Goal: Information Seeking & Learning: Learn about a topic

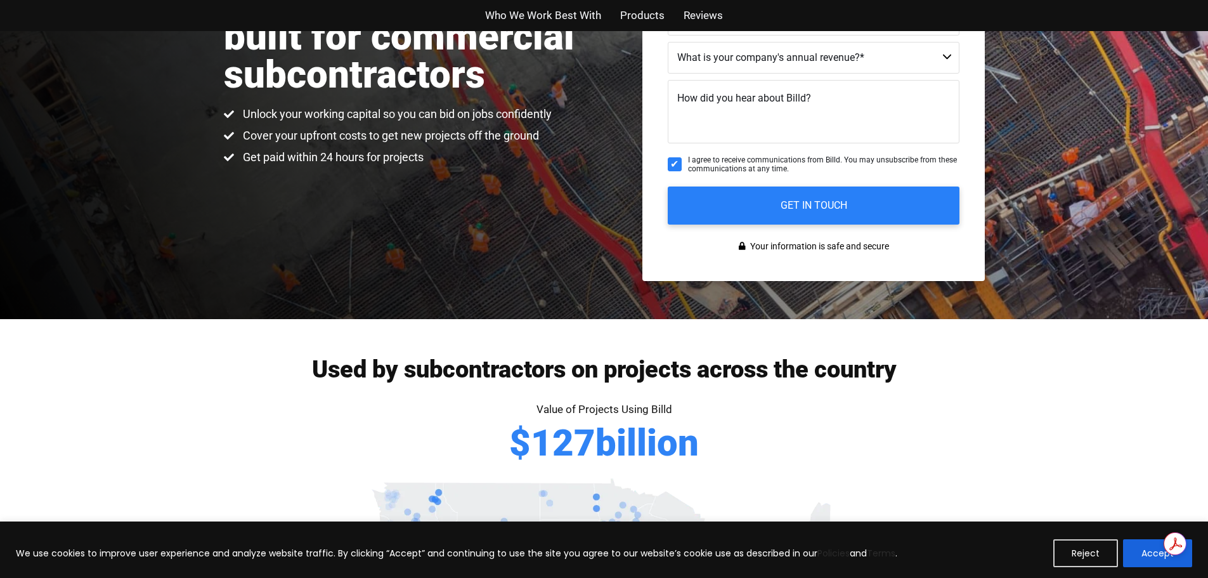
scroll to position [444, 0]
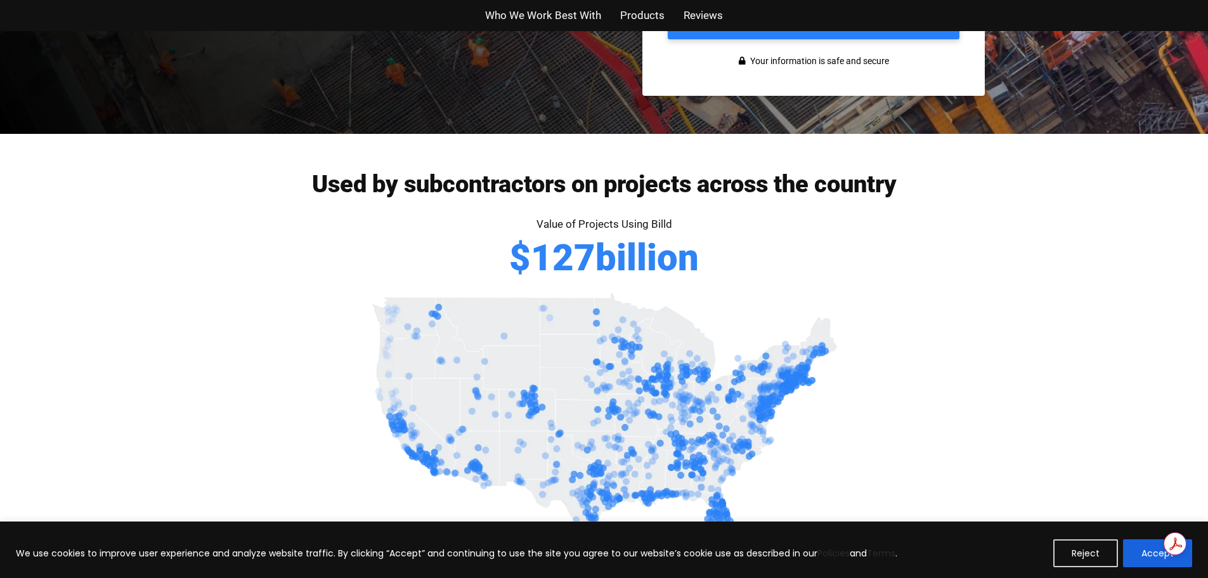
click at [681, 402] on img at bounding box center [605, 421] width 476 height 264
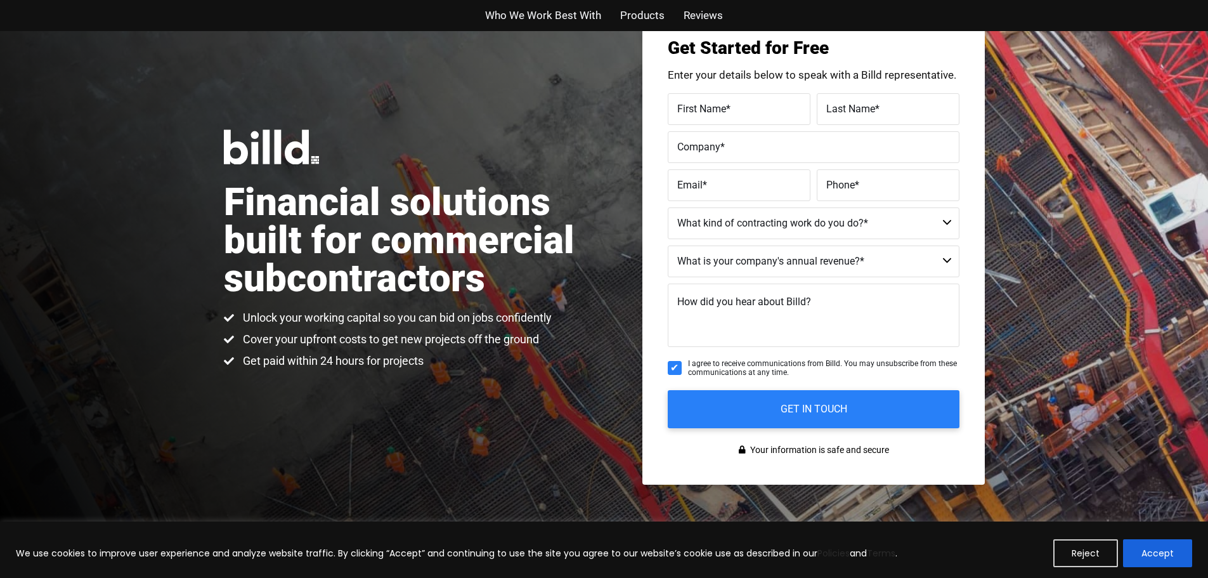
scroll to position [0, 0]
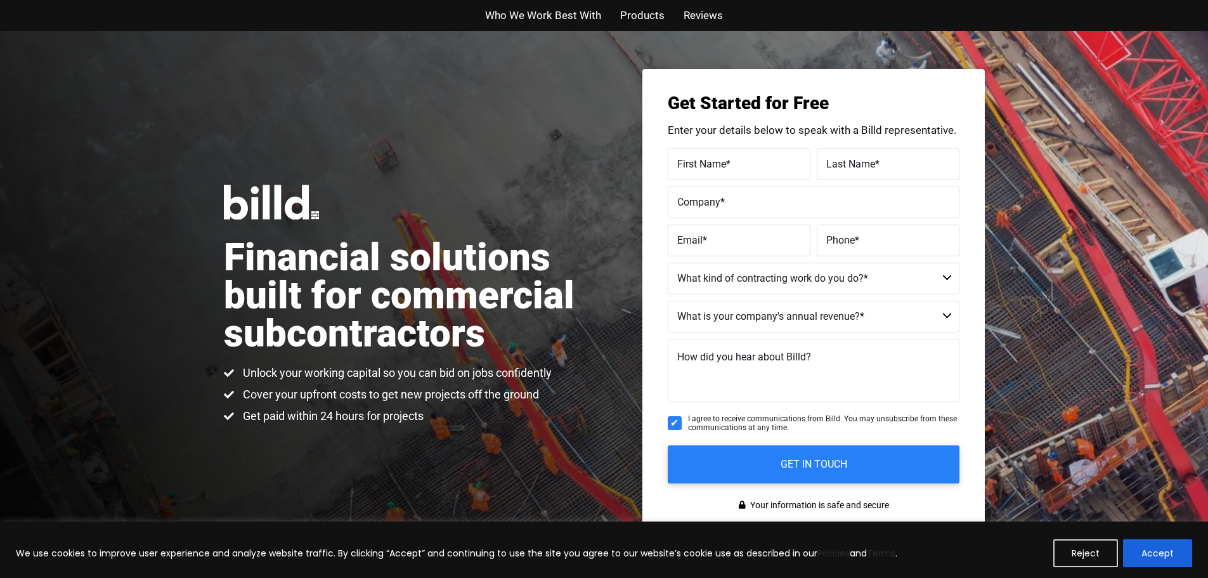
click at [630, 17] on span "Products" at bounding box center [642, 15] width 44 height 18
click at [644, 17] on span "Products" at bounding box center [642, 15] width 44 height 18
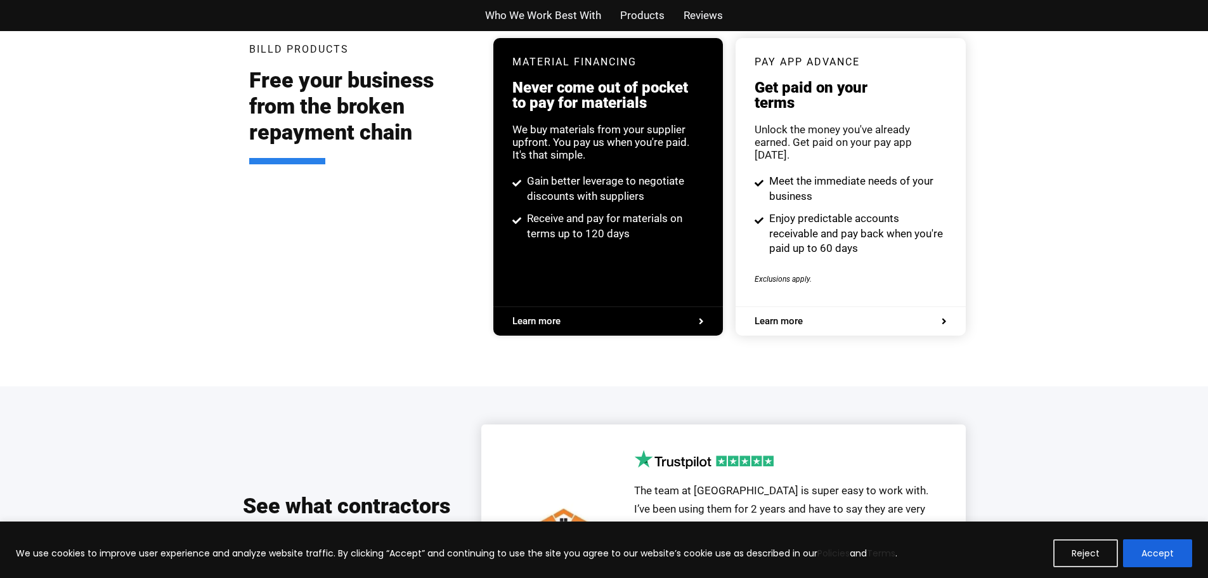
click at [702, 18] on span "Reviews" at bounding box center [703, 15] width 39 height 18
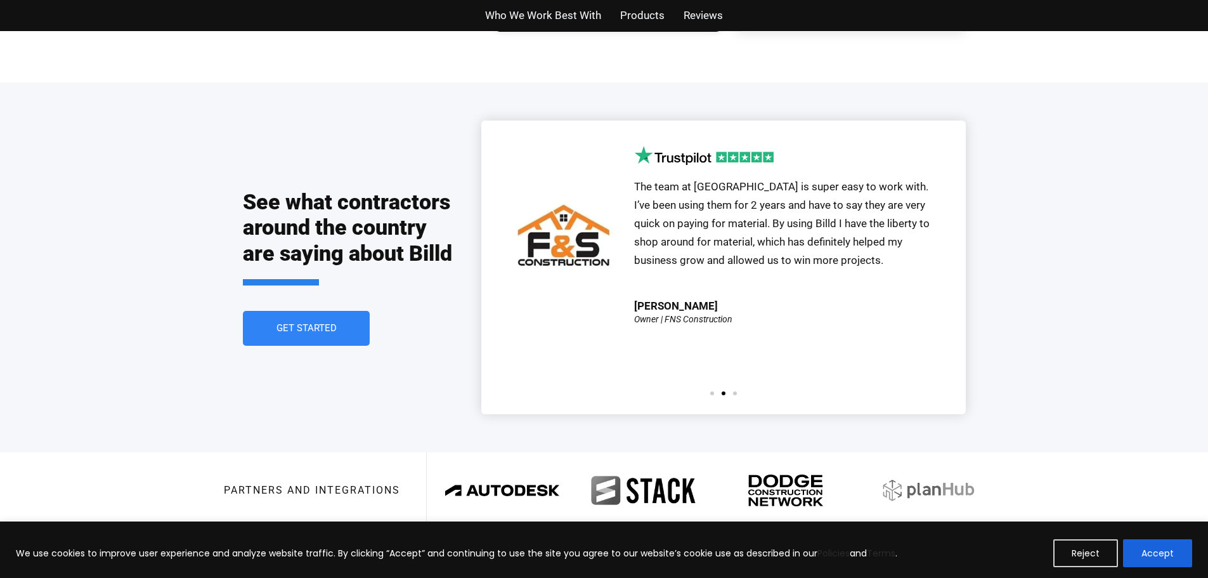
scroll to position [2791, 0]
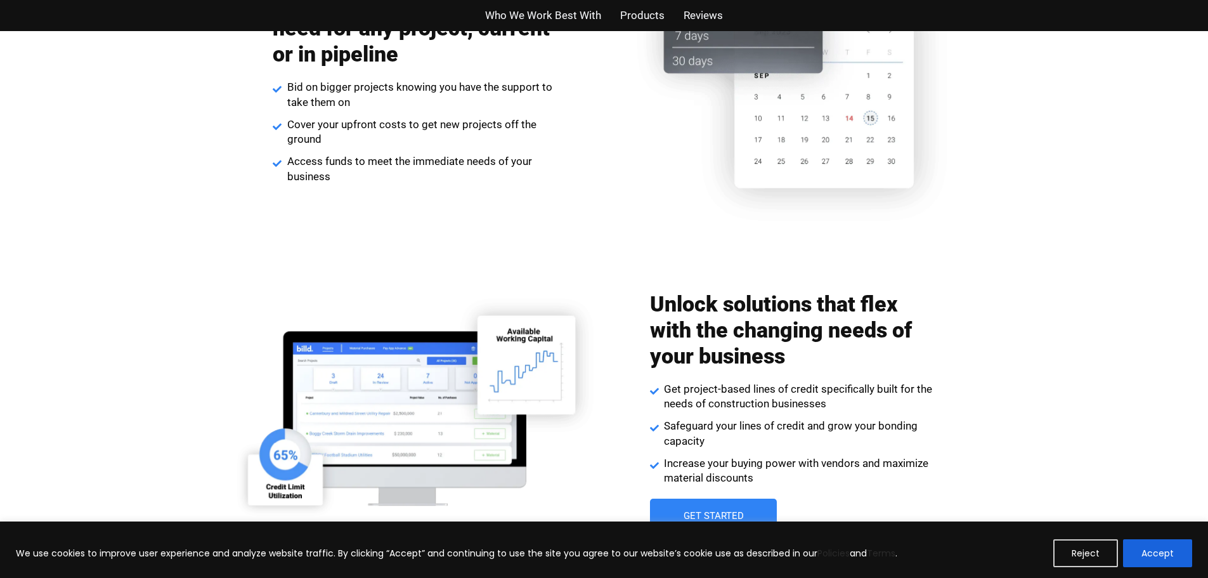
scroll to position [1522, 0]
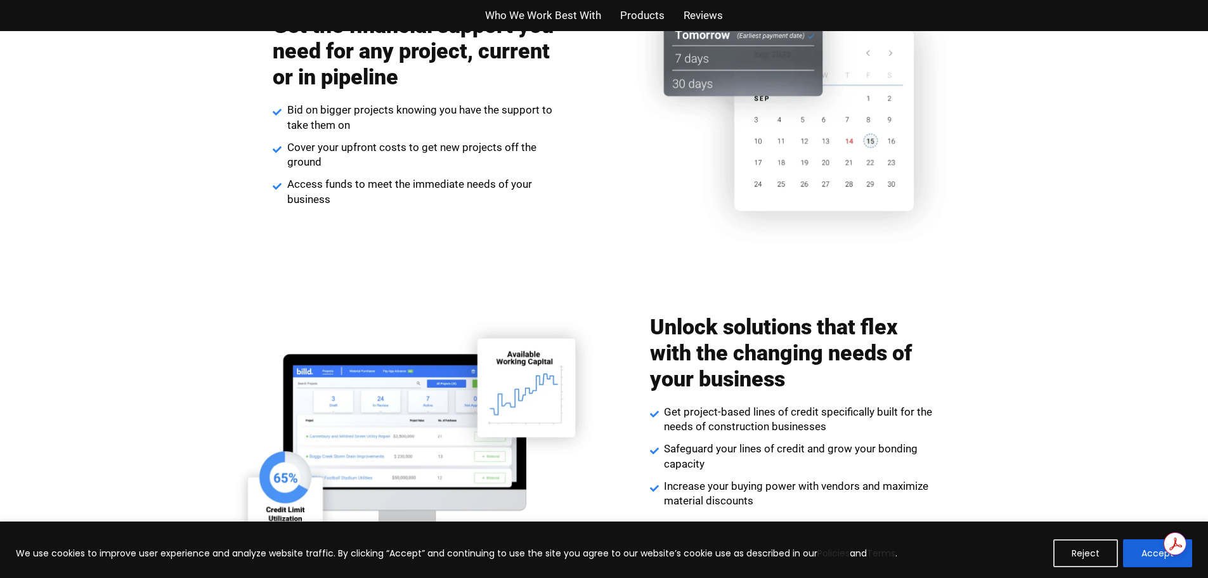
click at [1077, 551] on button "Reject" at bounding box center [1086, 553] width 65 height 28
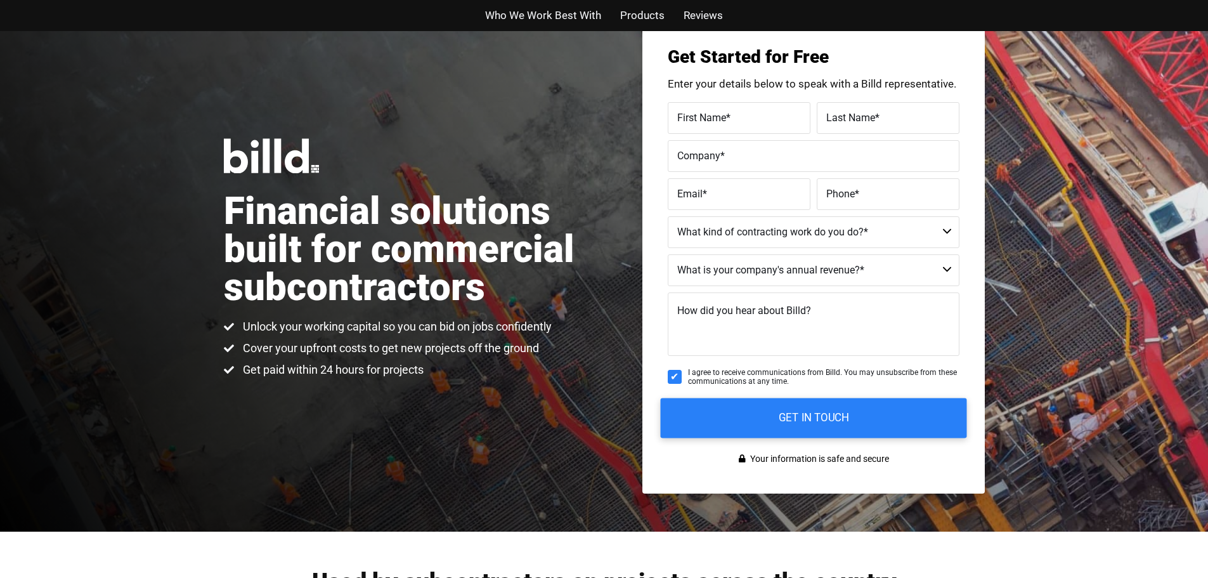
scroll to position [0, 0]
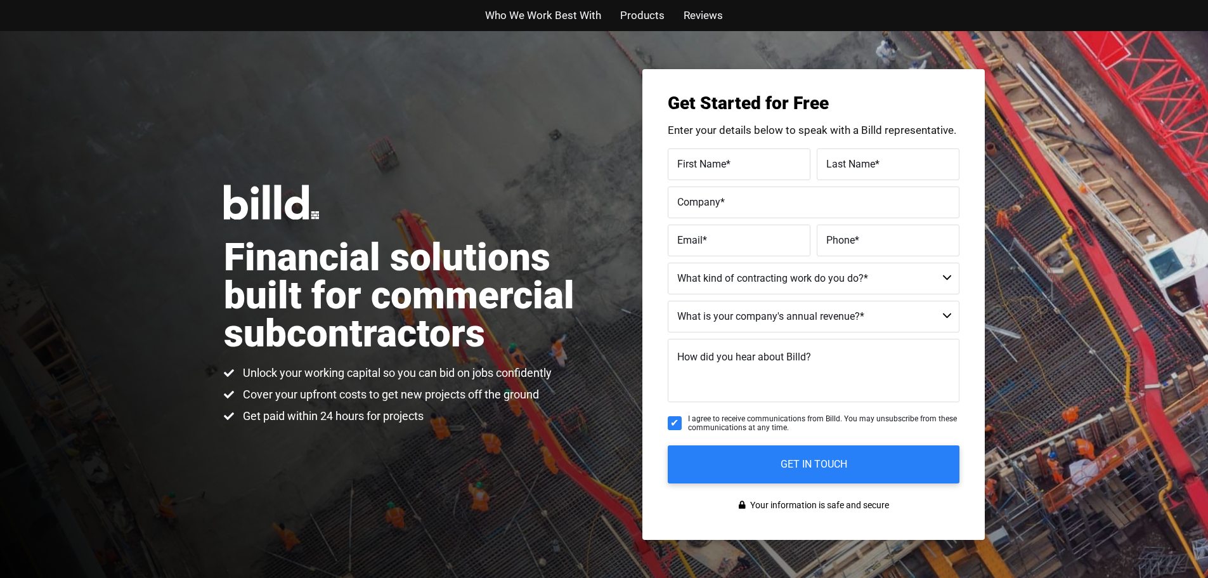
click at [634, 16] on span "Products" at bounding box center [642, 15] width 44 height 18
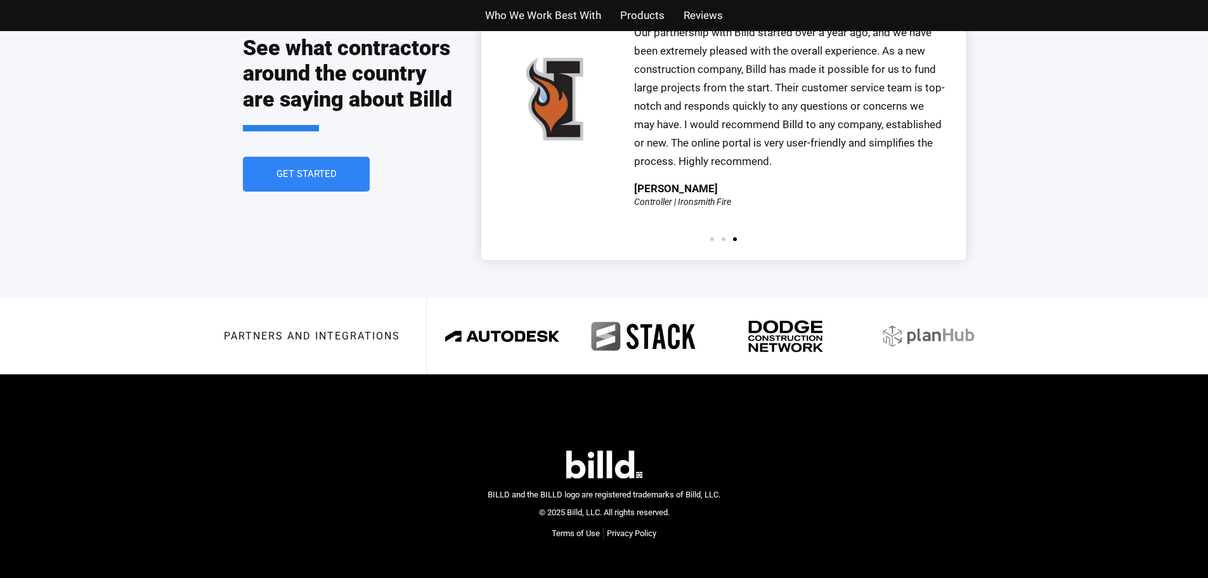
scroll to position [2882, 0]
